Goal: Information Seeking & Learning: Learn about a topic

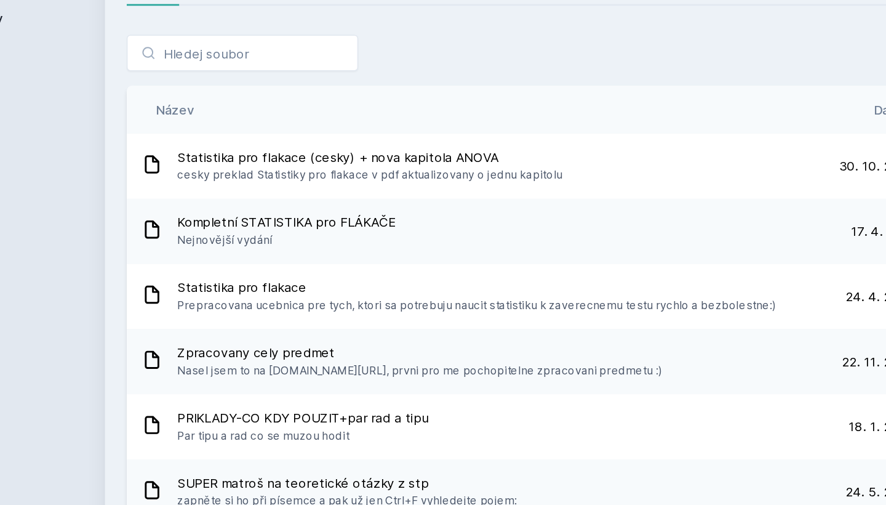
scroll to position [997, 0]
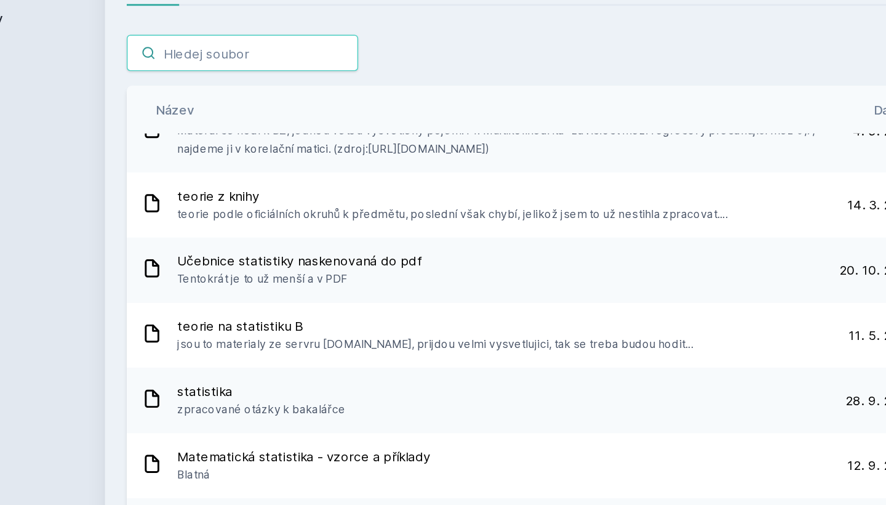
click at [202, 89] on input "search" at bounding box center [281, 101] width 158 height 25
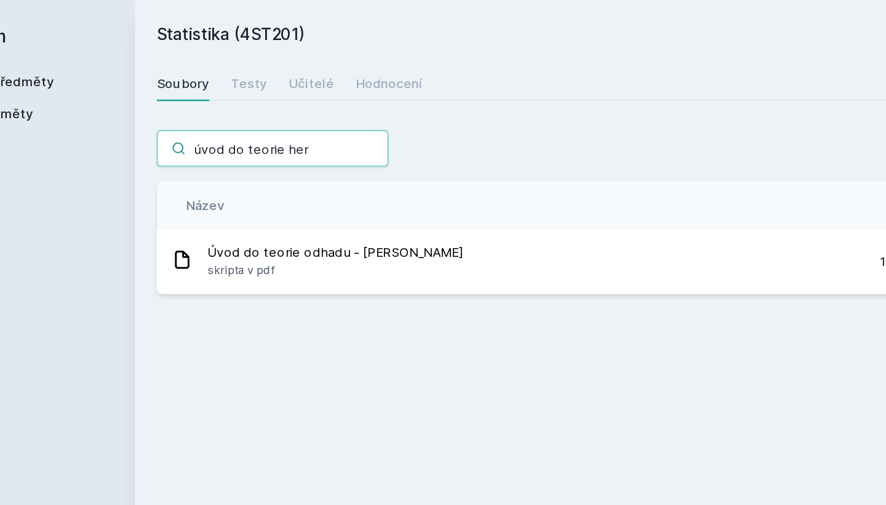
scroll to position [0, 0]
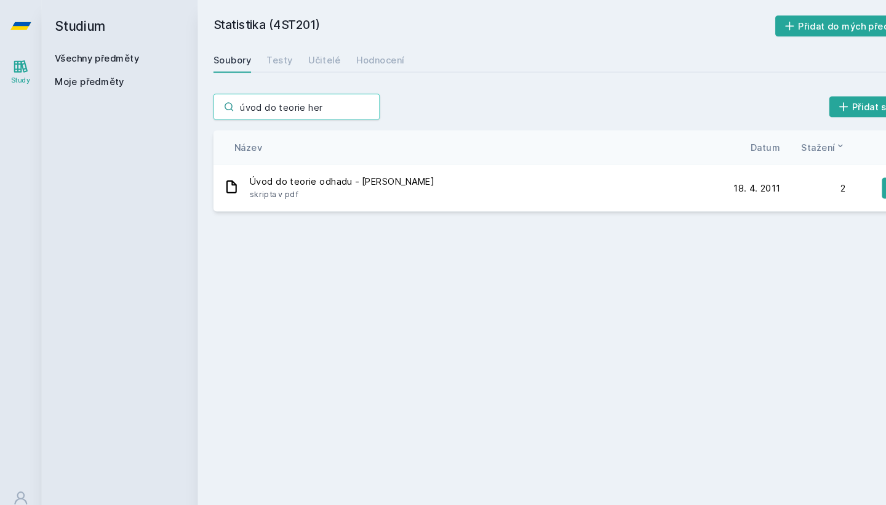
type input "úvod do teorie her"
click at [217, 52] on div "Soubory" at bounding box center [220, 56] width 36 height 12
click at [312, 98] on input "úvod do teorie her" at bounding box center [281, 101] width 158 height 25
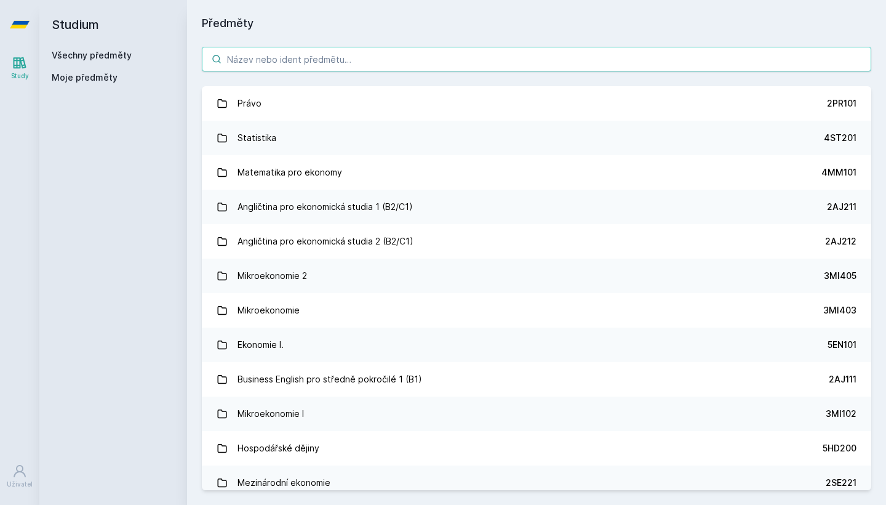
click at [319, 54] on input "search" at bounding box center [537, 59] width 670 height 25
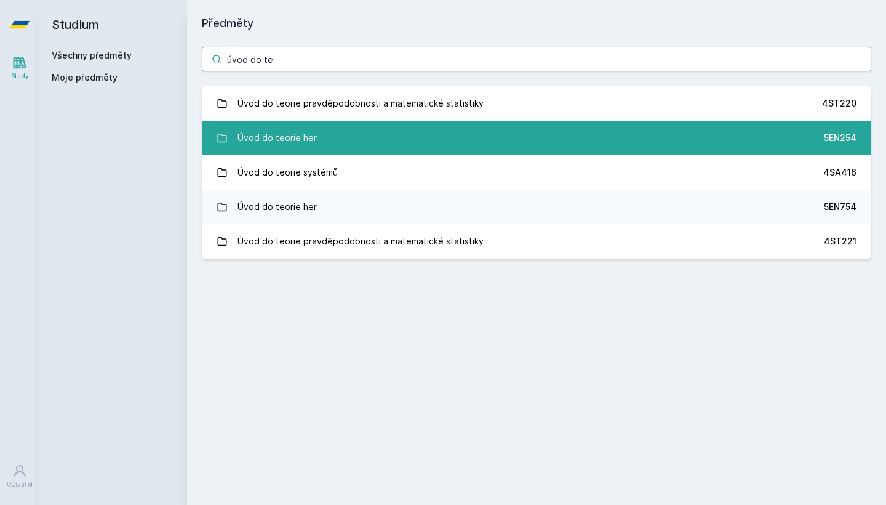
type input "úvod do te"
click at [342, 135] on link "Úvod do teorie her 5EN254" at bounding box center [537, 138] width 670 height 34
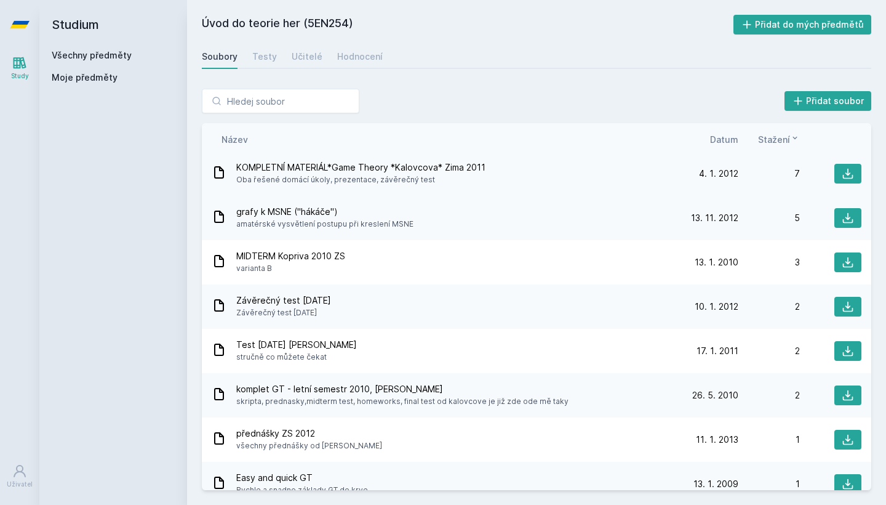
scroll to position [436, 0]
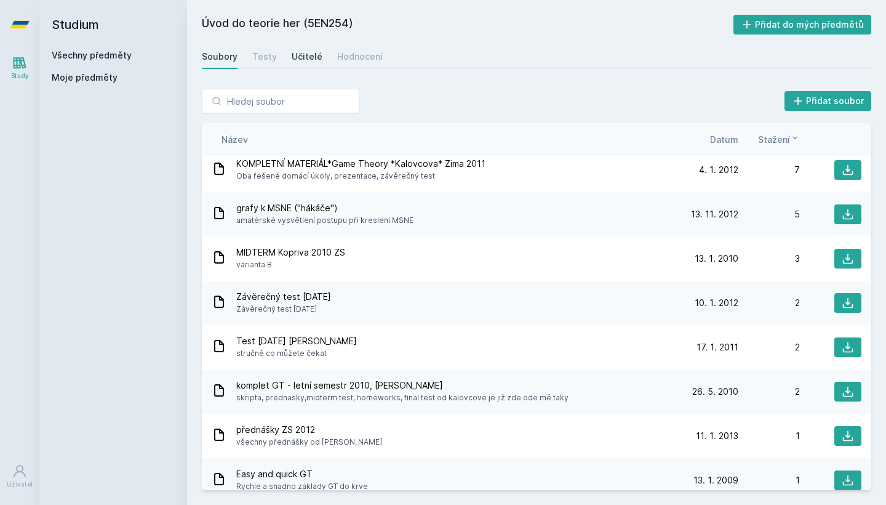
click at [293, 59] on div "Učitelé" at bounding box center [307, 56] width 31 height 12
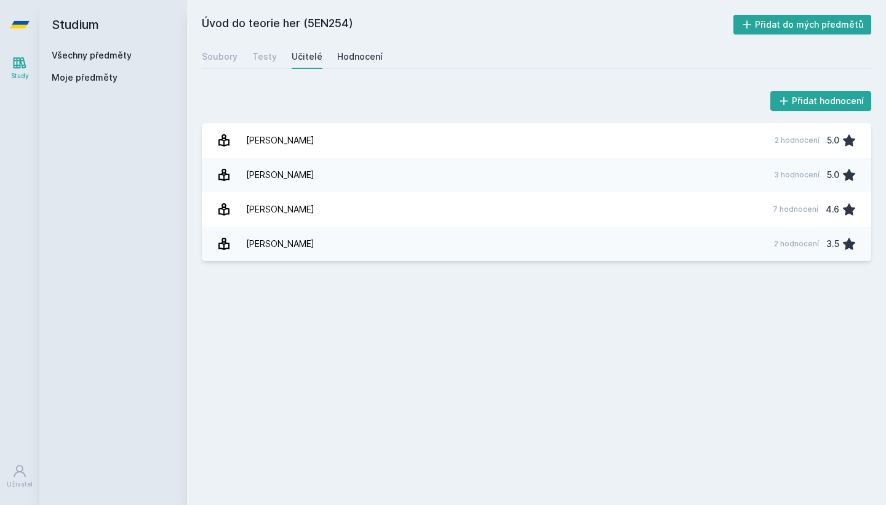
click at [357, 52] on div "Hodnocení" at bounding box center [360, 56] width 46 height 12
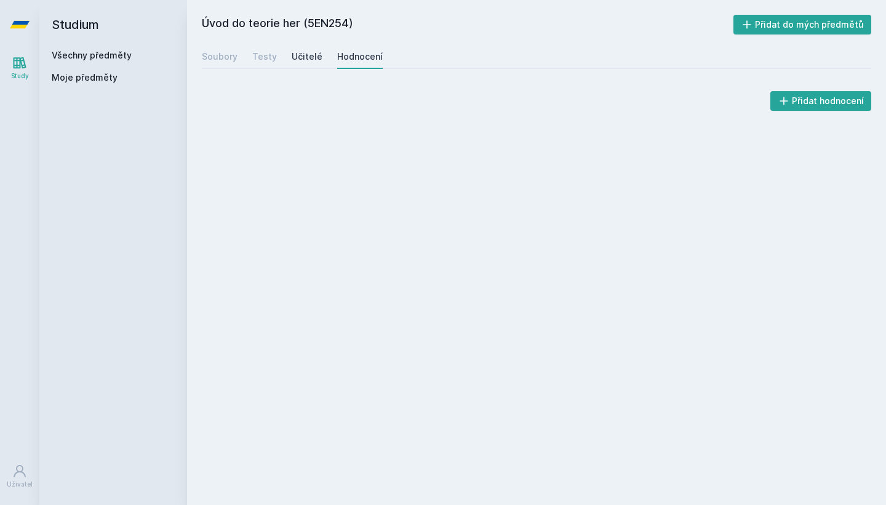
click at [318, 58] on div "Učitelé" at bounding box center [307, 56] width 31 height 12
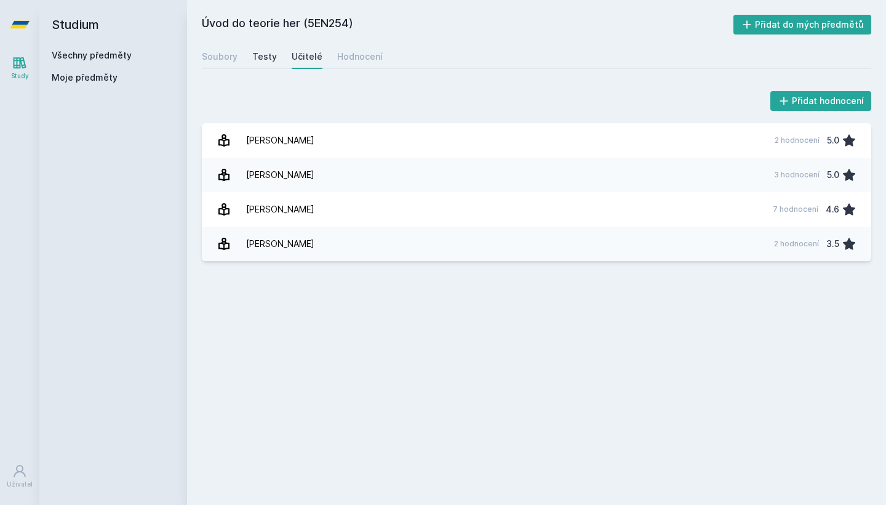
click at [259, 52] on div "Testy" at bounding box center [264, 56] width 25 height 12
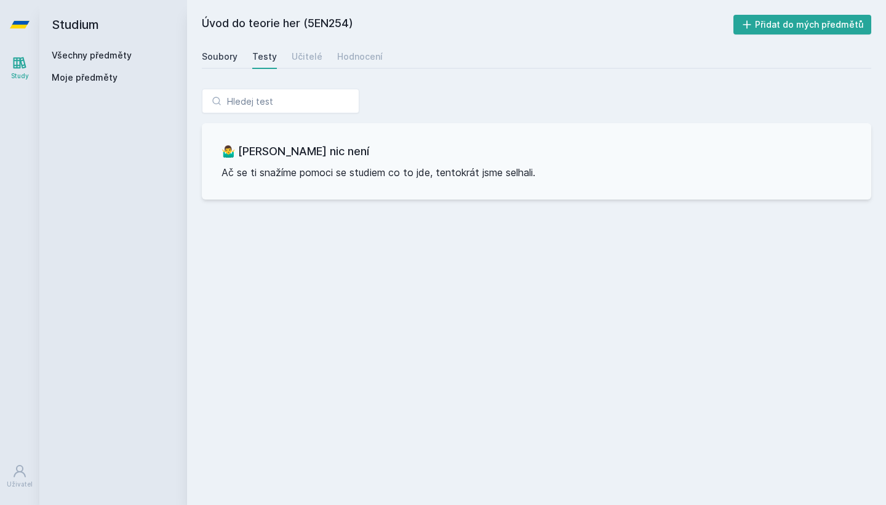
click at [225, 54] on div "Soubory" at bounding box center [220, 56] width 36 height 12
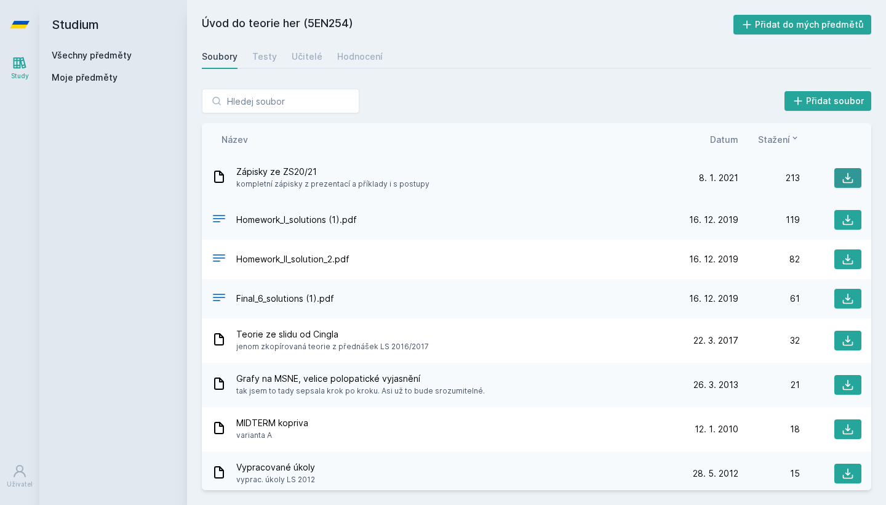
click at [852, 178] on icon at bounding box center [848, 178] width 12 height 12
